Goal: Task Accomplishment & Management: Manage account settings

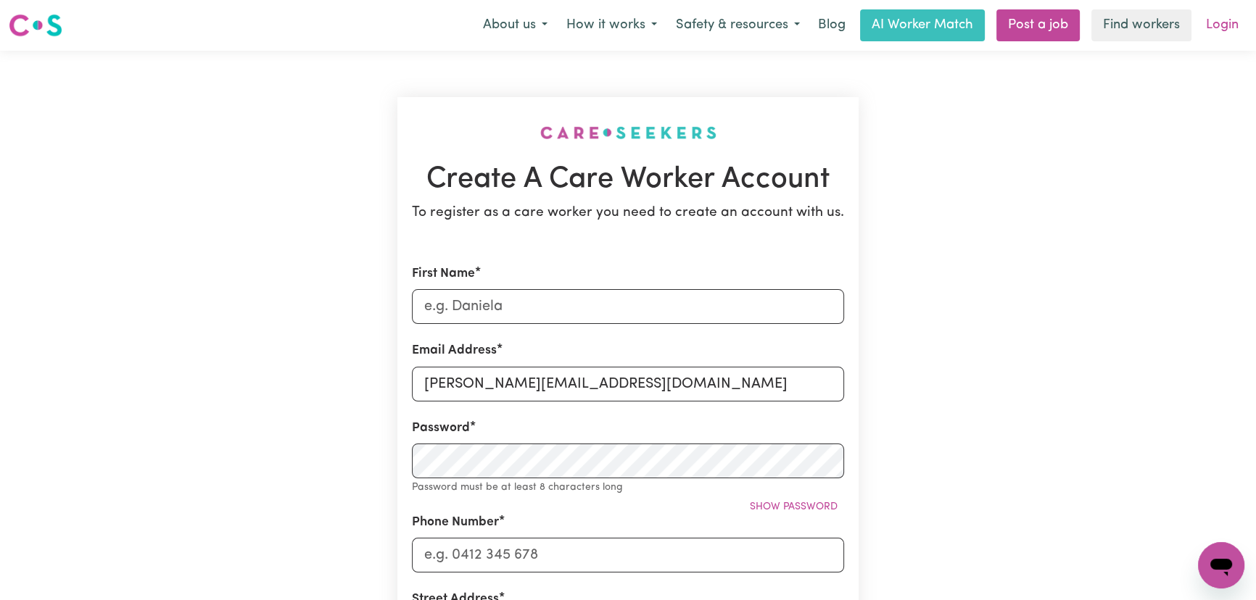
click at [1231, 28] on link "Login" at bounding box center [1222, 25] width 50 height 32
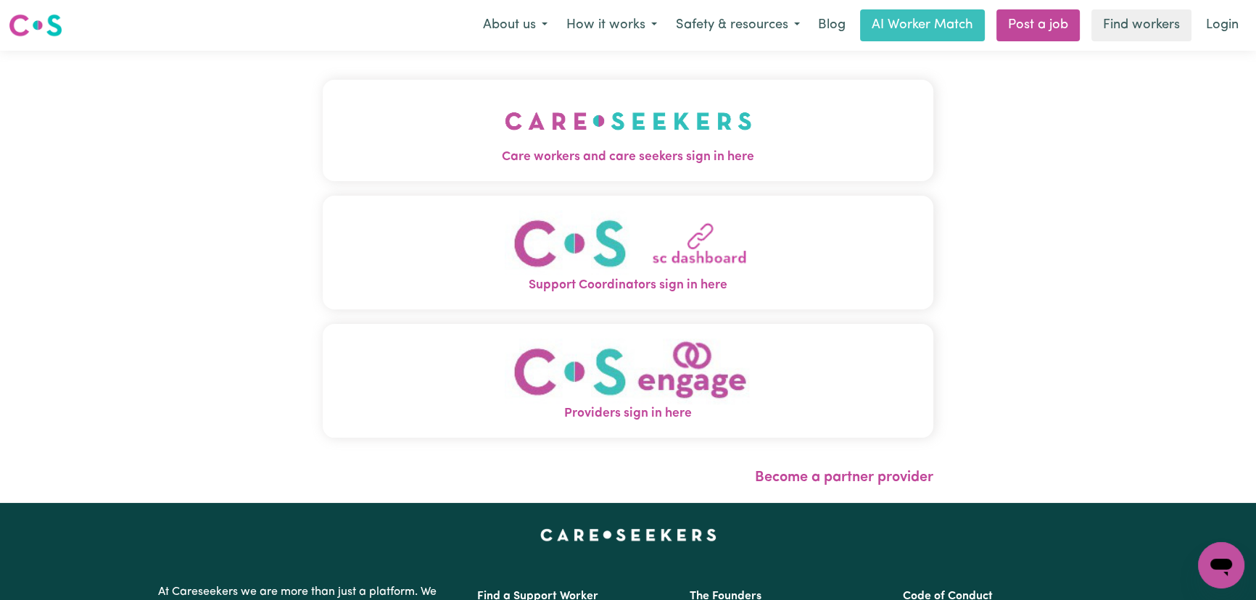
click at [569, 186] on div "Care workers and care seekers sign in here Support Coordinators sign in here Pr…" at bounding box center [628, 266] width 611 height 373
click at [574, 166] on span "Care workers and care seekers sign in here" at bounding box center [628, 157] width 611 height 19
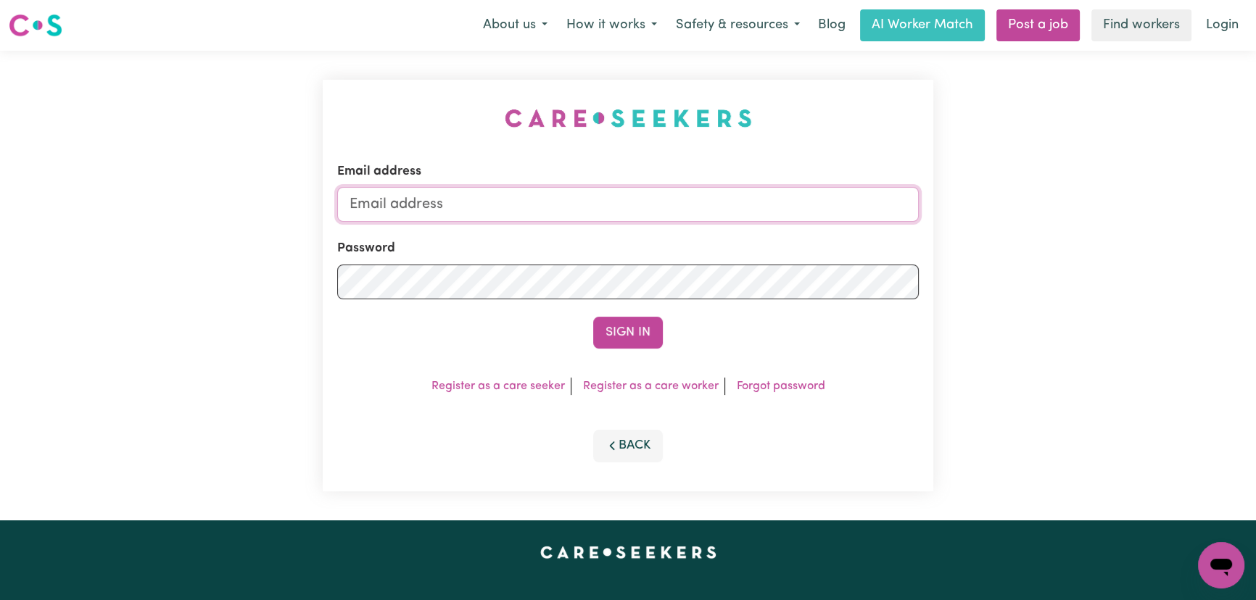
type input "[PERSON_NAME][EMAIL_ADDRESS][DOMAIN_NAME]"
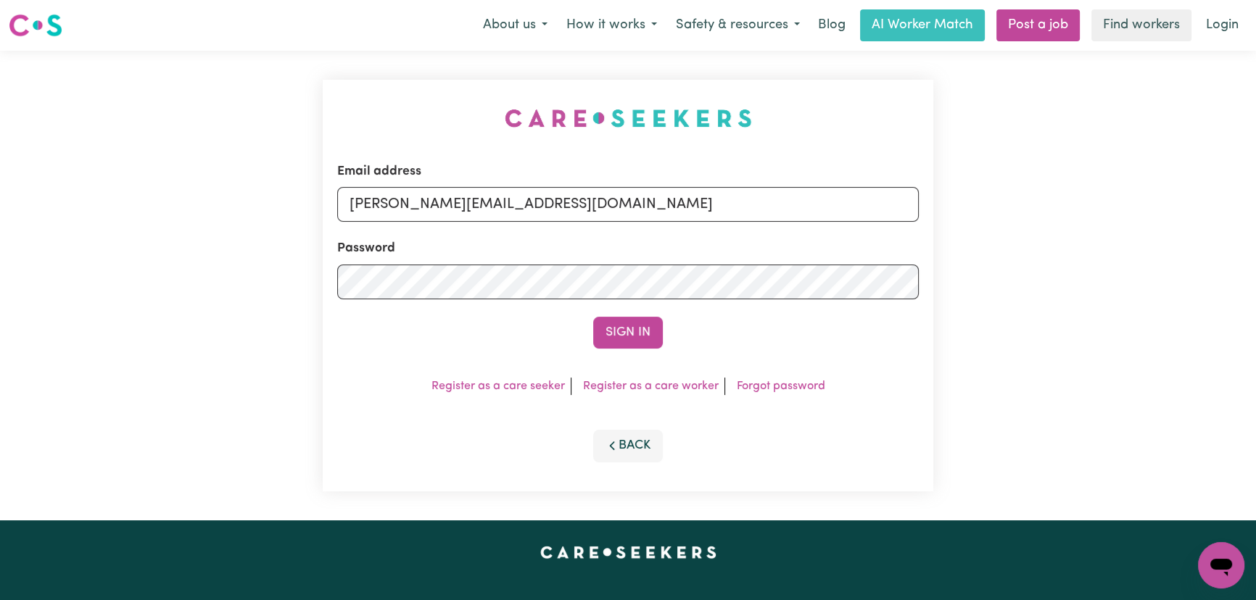
click at [636, 337] on button "Sign In" at bounding box center [628, 333] width 70 height 32
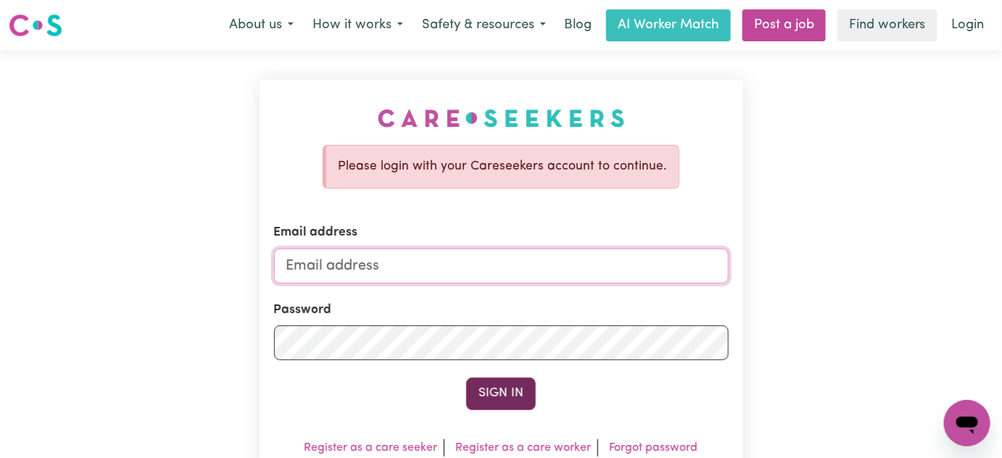
type input "[PERSON_NAME][EMAIL_ADDRESS][DOMAIN_NAME]"
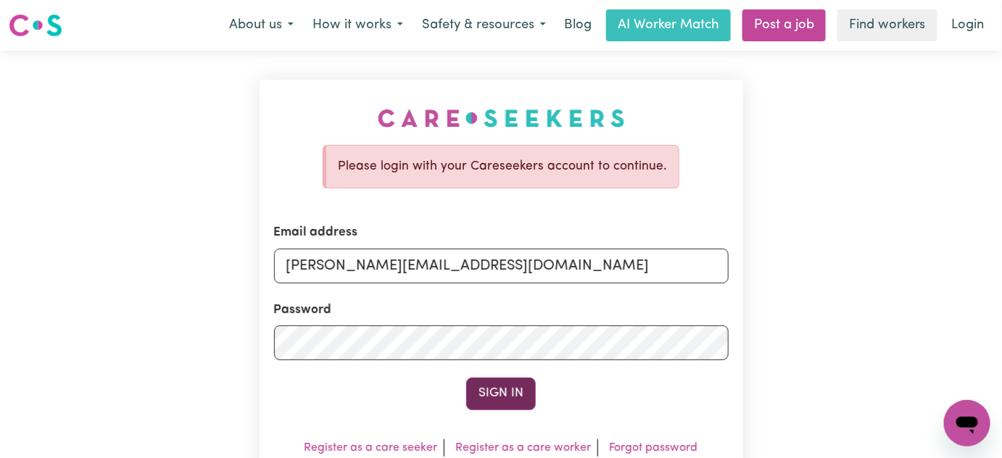
click at [516, 400] on button "Sign In" at bounding box center [501, 394] width 70 height 32
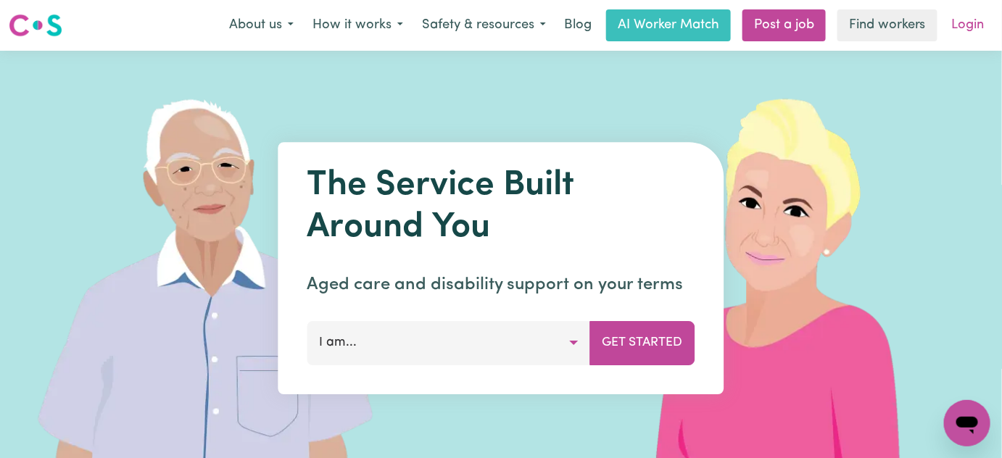
click at [967, 21] on link "Login" at bounding box center [968, 25] width 50 height 32
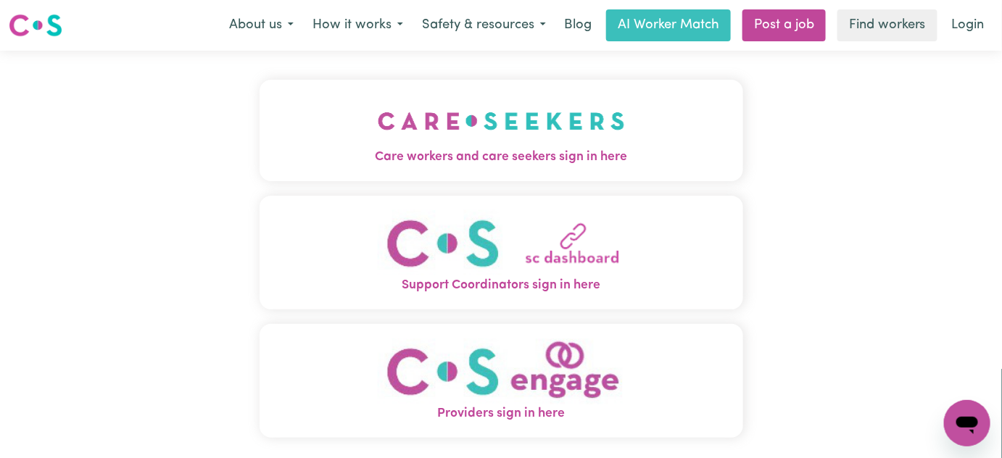
click at [510, 163] on span "Care workers and care seekers sign in here" at bounding box center [502, 157] width 484 height 19
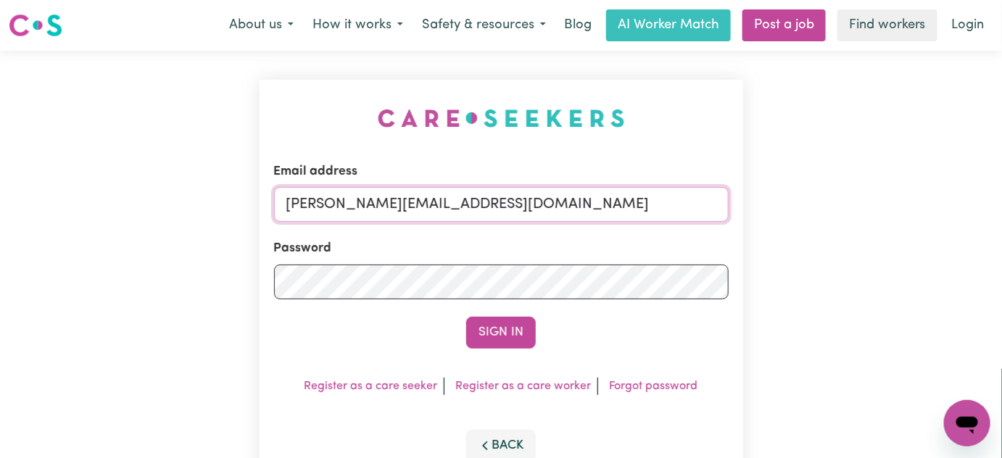
click at [524, 202] on input "[PERSON_NAME][EMAIL_ADDRESS][DOMAIN_NAME]" at bounding box center [501, 204] width 455 height 35
click at [539, 207] on input "[PERSON_NAME][EMAIL_ADDRESS][DOMAIN_NAME]" at bounding box center [501, 204] width 455 height 35
click at [540, 207] on input "[PERSON_NAME][EMAIL_ADDRESS][DOMAIN_NAME]" at bounding box center [501, 204] width 455 height 35
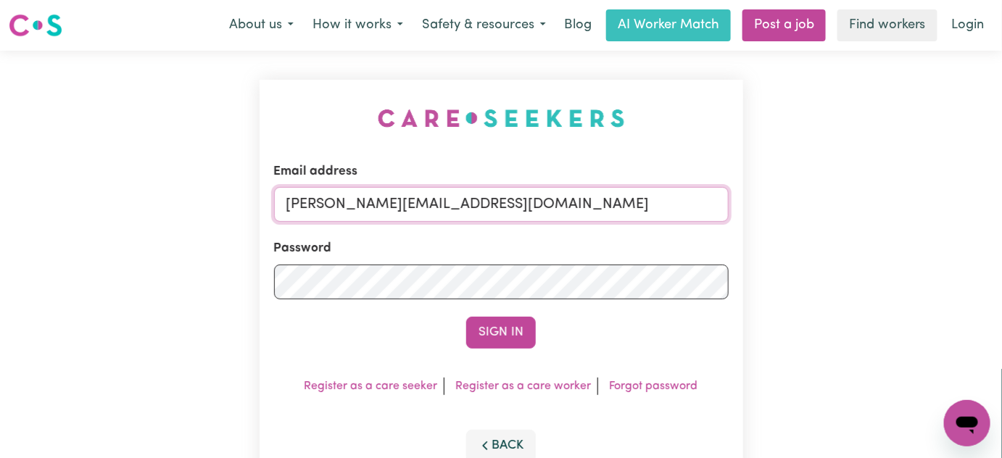
click at [541, 207] on input "[PERSON_NAME][EMAIL_ADDRESS][DOMAIN_NAME]" at bounding box center [501, 204] width 455 height 35
drag, startPoint x: 648, startPoint y: 204, endPoint x: 361, endPoint y: 214, distance: 287.3
click at [361, 214] on input "[EMAIL_ADDRESS][DOMAIN_NAME]" at bounding box center [501, 204] width 455 height 35
type input "superuser~[PERSON_NAME][EMAIL_ADDRESS][PERSON_NAME][PERSON_NAME][DOMAIN_NAME]"
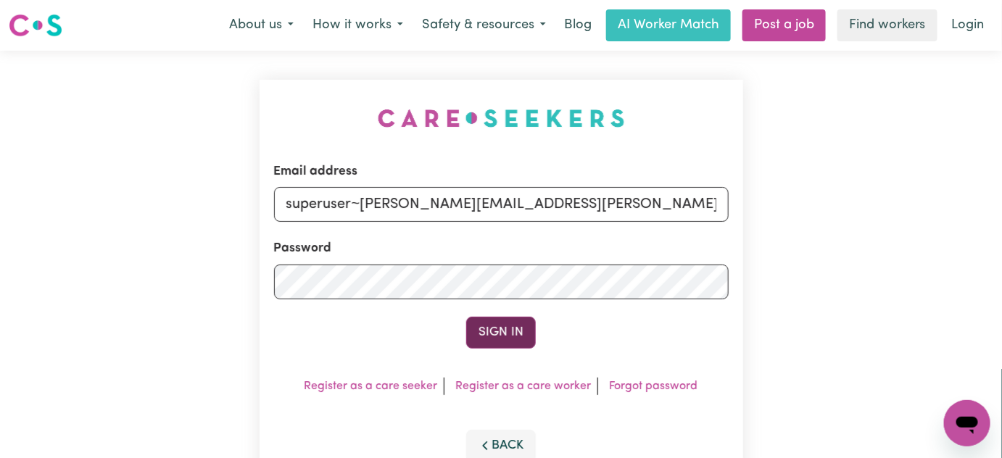
click at [514, 345] on button "Sign In" at bounding box center [501, 333] width 70 height 32
